Goal: Transaction & Acquisition: Subscribe to service/newsletter

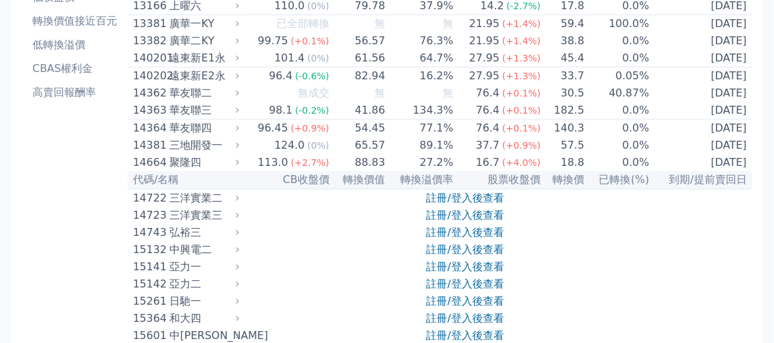
scroll to position [180, 0]
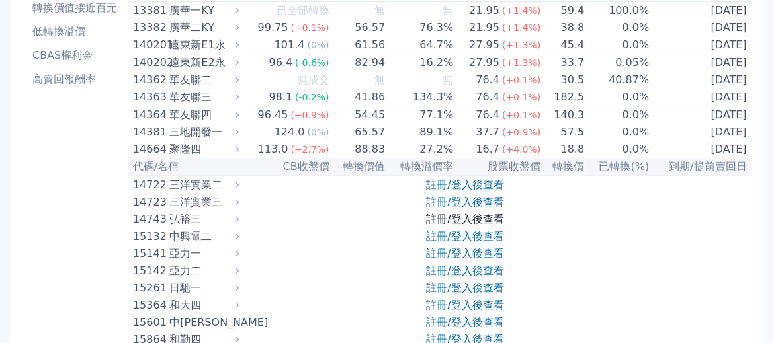
click at [432, 226] on link "註冊/登入後查看" at bounding box center [465, 219] width 77 height 13
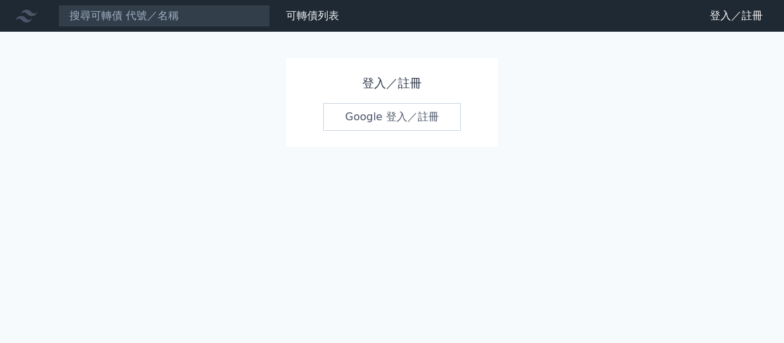
click at [378, 116] on link "Google 登入／註冊" at bounding box center [392, 117] width 138 height 28
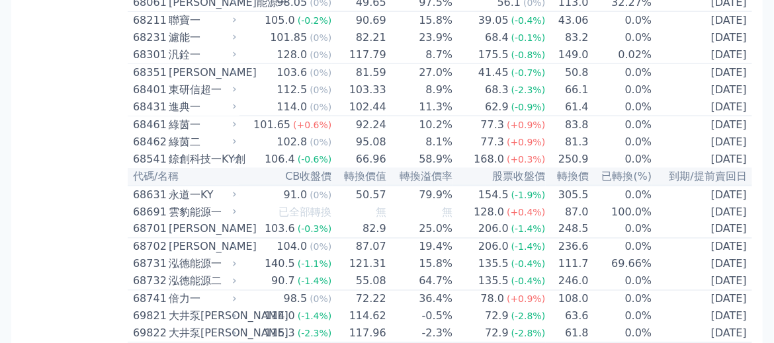
scroll to position [6317, 0]
